Goal: Check status: Check status

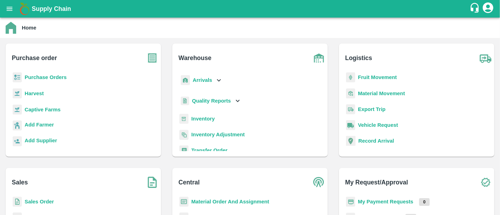
scroll to position [4, 0]
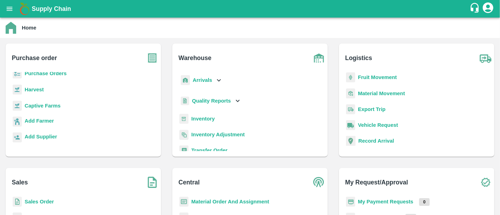
click at [43, 201] on b "Sales Order" at bounding box center [39, 202] width 29 height 6
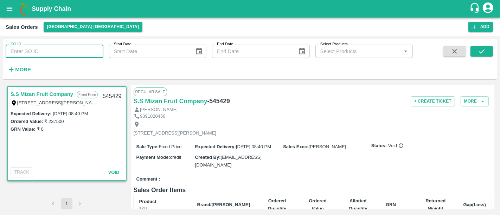
click at [56, 52] on input "SO ID" at bounding box center [55, 51] width 98 height 13
paste input "597700"
type input "597700"
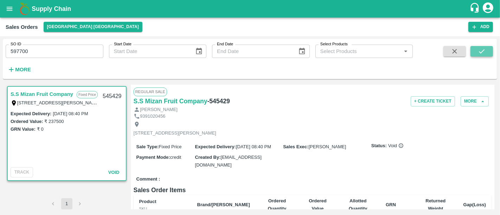
click at [484, 51] on icon "submit" at bounding box center [482, 51] width 8 height 8
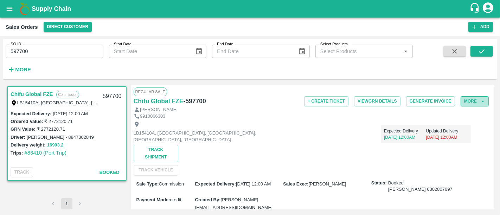
click at [468, 102] on button "More" at bounding box center [475, 101] width 28 height 10
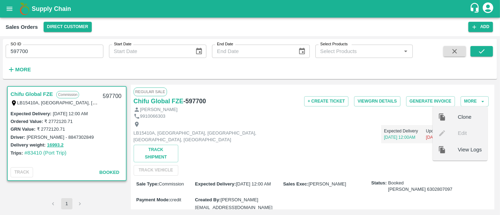
click at [348, 123] on div "Expected Delivery [DATE] 12:00AM Updated Delivery [DATE] 12:00AM" at bounding box center [381, 132] width 179 height 24
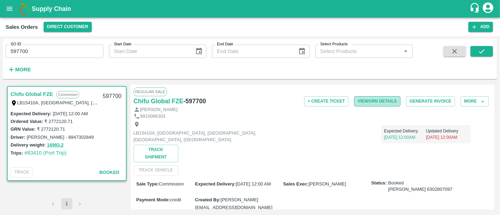
click at [374, 104] on button "View GRN Details" at bounding box center [377, 101] width 46 height 10
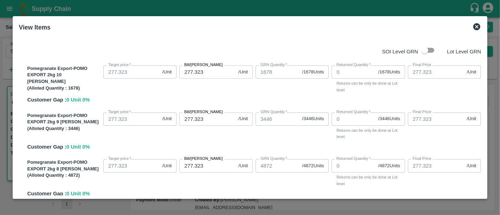
click at [477, 27] on icon at bounding box center [477, 27] width 8 height 8
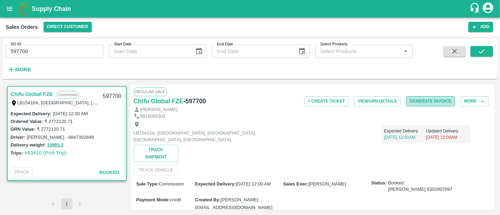
click at [441, 100] on button "Generate Invoice" at bounding box center [430, 101] width 49 height 10
